Goal: Information Seeking & Learning: Learn about a topic

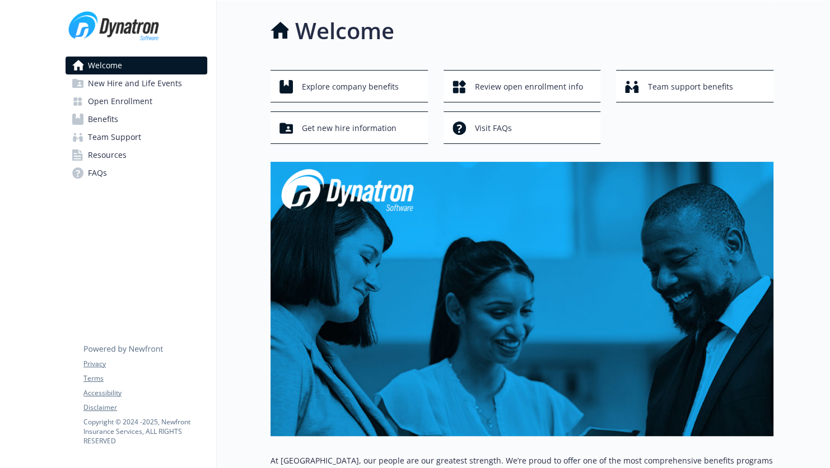
click at [109, 103] on span "Open Enrollment" at bounding box center [120, 101] width 64 height 18
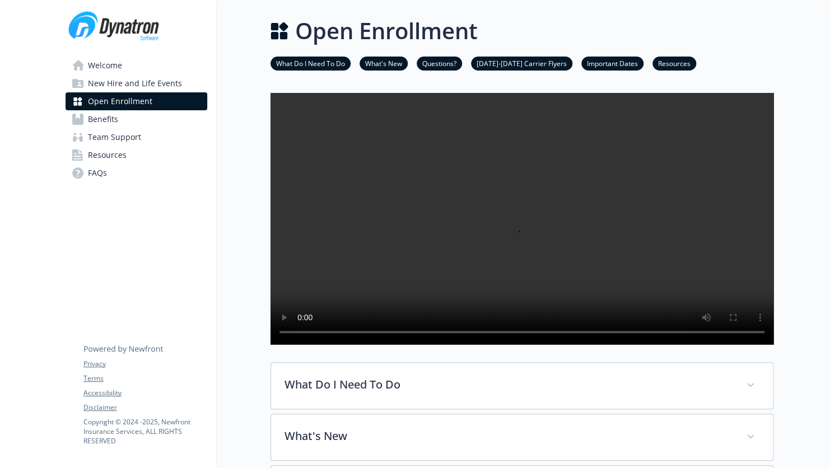
click at [312, 62] on link "What Do I Need To Do" at bounding box center [311, 63] width 80 height 11
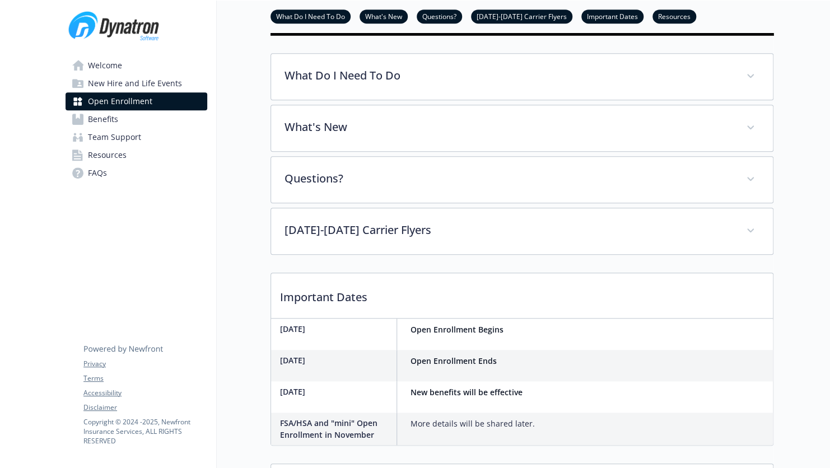
scroll to position [359, 8]
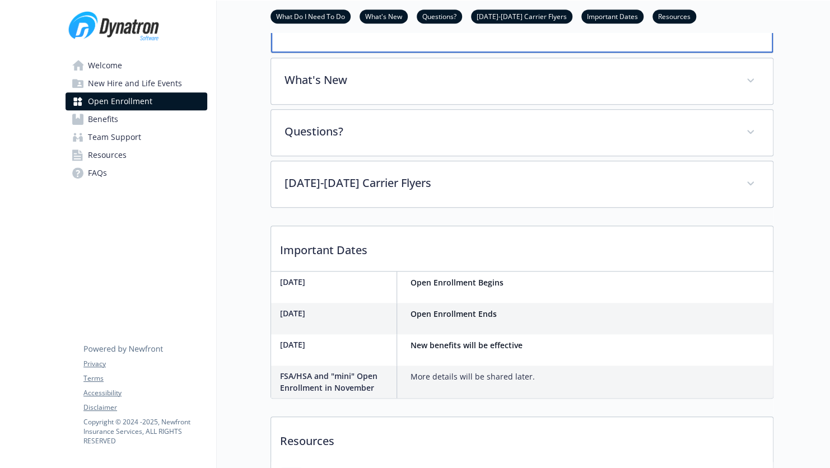
click at [312, 36] on p "What Do I Need To Do" at bounding box center [509, 27] width 446 height 17
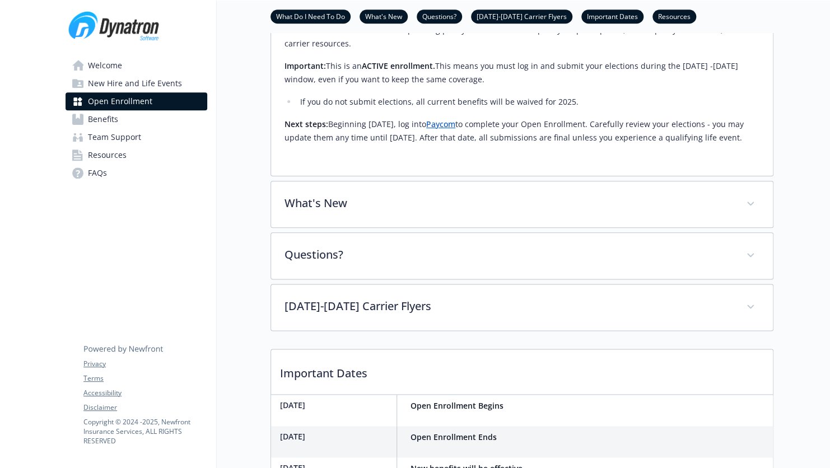
scroll to position [527, 8]
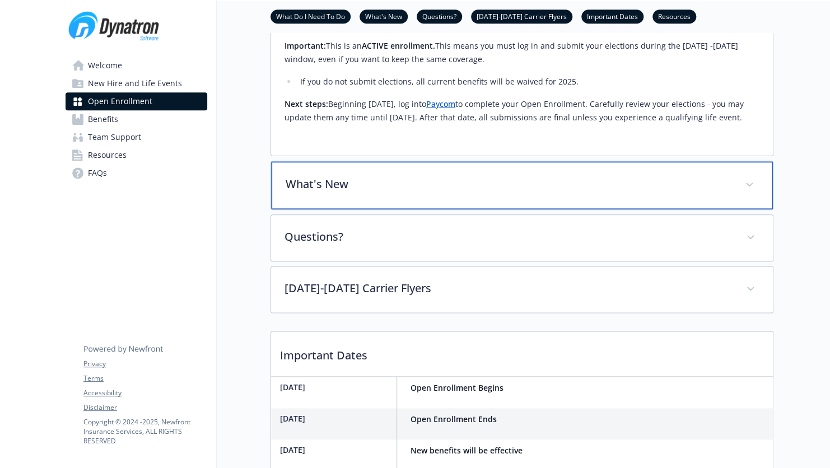
click at [321, 193] on p "What's New" at bounding box center [509, 184] width 446 height 17
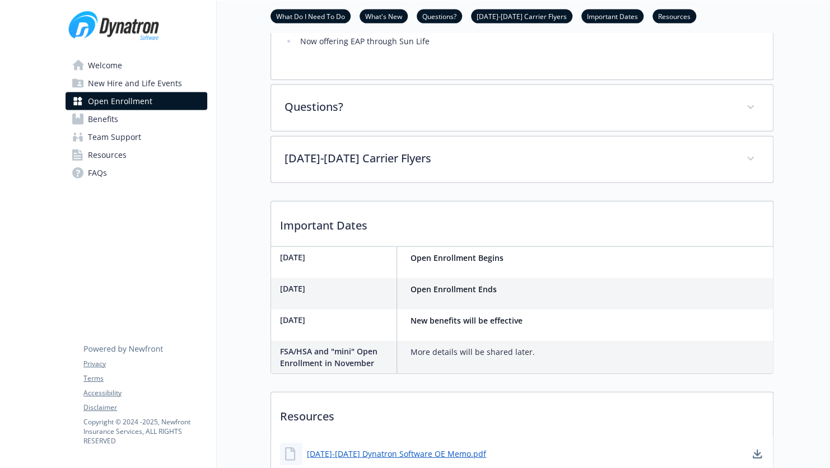
scroll to position [1199, 8]
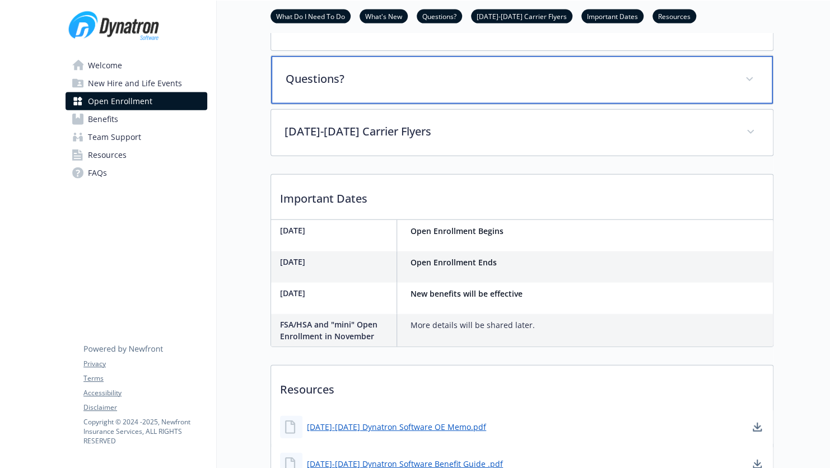
click at [358, 87] on p "Questions?" at bounding box center [509, 79] width 446 height 17
